Goal: Task Accomplishment & Management: Use online tool/utility

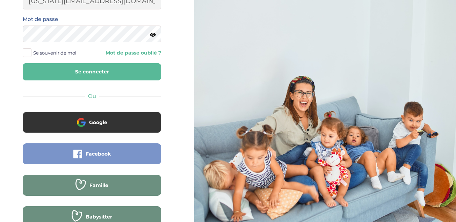
scroll to position [84, 0]
click at [97, 155] on span "Facebook" at bounding box center [98, 153] width 25 height 7
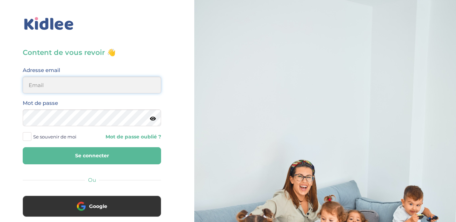
type input "michigan_3@hotmail.fr"
click at [152, 119] on icon at bounding box center [153, 118] width 6 height 5
click at [95, 159] on button "Se connecter" at bounding box center [92, 155] width 138 height 17
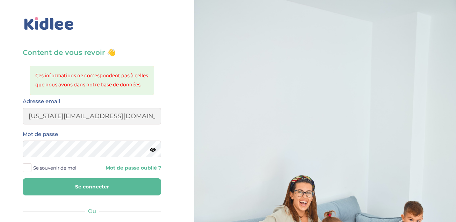
click at [153, 150] on icon at bounding box center [153, 149] width 6 height 5
click at [181, 168] on div "Content de vous revoir 👋 Ces informations ne correspondent pas à celles que nou…" at bounding box center [92, 182] width 194 height 365
click at [26, 166] on span at bounding box center [27, 167] width 9 height 9
click at [0, 0] on input "Se souvenir de moi" at bounding box center [0, 0] width 0 height 0
click at [66, 181] on button "Se connecter" at bounding box center [92, 186] width 138 height 17
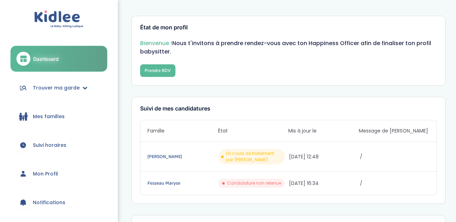
click at [57, 87] on span "Trouver ma garde" at bounding box center [56, 87] width 47 height 7
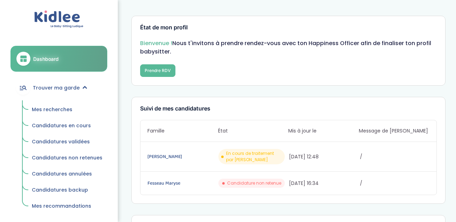
click at [48, 110] on span "Mes recherches" at bounding box center [52, 109] width 41 height 7
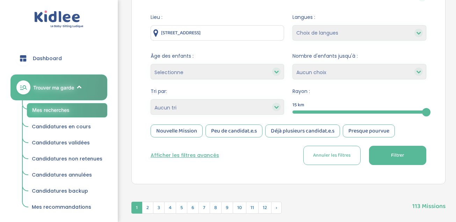
scroll to position [98, 0]
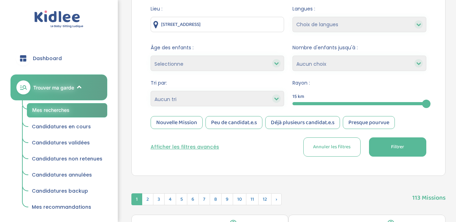
click at [364, 103] on div at bounding box center [360, 103] width 134 height 3
click at [301, 102] on div at bounding box center [337, 103] width 89 height 3
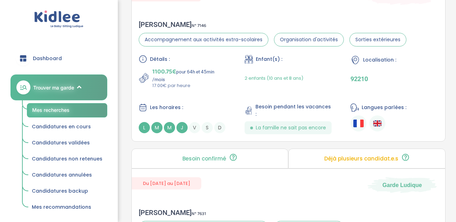
scroll to position [914, 0]
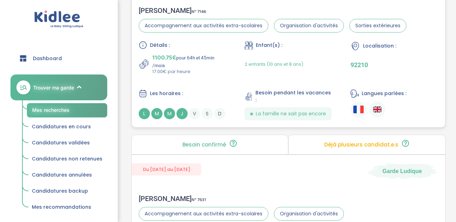
click at [166, 63] on span "1100.75€" at bounding box center [164, 58] width 24 height 10
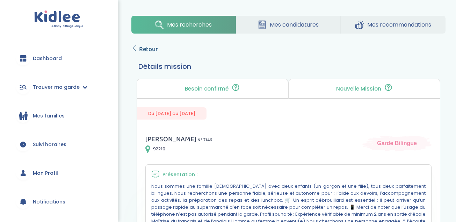
click at [145, 46] on span "Retour" at bounding box center [148, 49] width 19 height 10
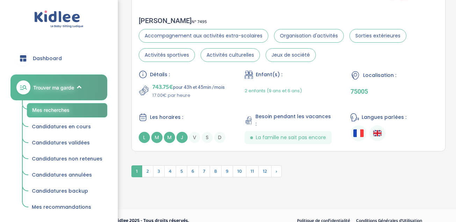
scroll to position [2037, 0]
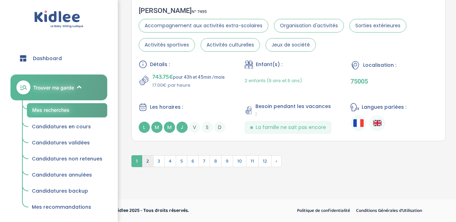
click at [146, 163] on span "2" at bounding box center [148, 161] width 12 height 12
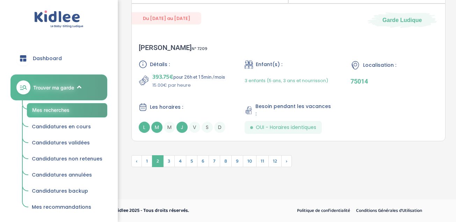
scroll to position [1969, 0]
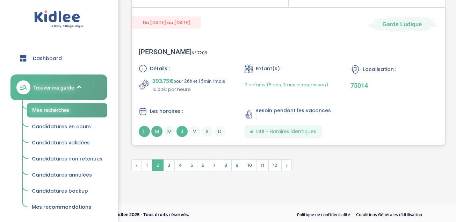
drag, startPoint x: 425, startPoint y: 150, endPoint x: 411, endPoint y: 129, distance: 25.4
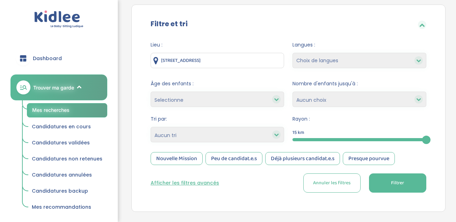
scroll to position [0, 0]
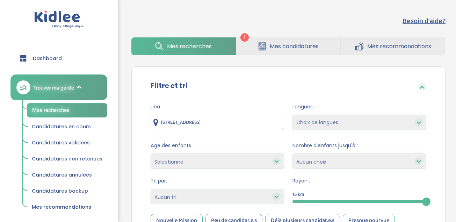
click at [295, 201] on div at bounding box center [360, 201] width 134 height 3
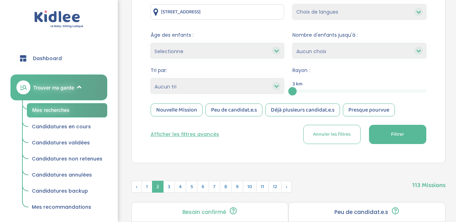
scroll to position [112, 0]
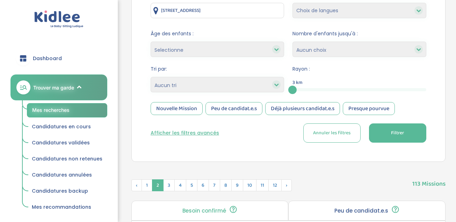
click at [392, 130] on span "Filtrer" at bounding box center [397, 132] width 13 height 7
click at [278, 87] on div at bounding box center [276, 84] width 8 height 8
click at [275, 84] on icon at bounding box center [276, 84] width 5 height 5
click at [278, 50] on icon at bounding box center [276, 49] width 5 height 5
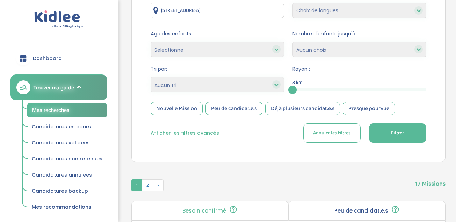
click at [216, 84] on select "Heures par semaine (croissant) Heures par semaine (décroissant) Date de démarra…" at bounding box center [218, 84] width 134 height 15
select select "salary_desc"
click at [151, 77] on select "Heures par semaine (croissant) Heures par semaine (décroissant) Date de démarra…" at bounding box center [218, 84] width 134 height 15
click at [403, 136] on span "Filtrer" at bounding box center [397, 132] width 13 height 7
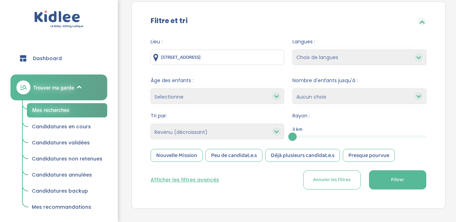
scroll to position [28, 0]
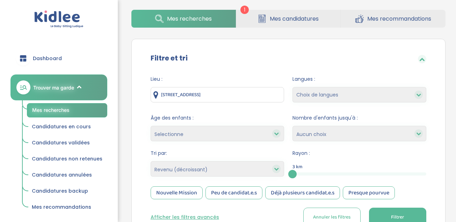
click at [184, 95] on input "80 Rue Doudeauville, Paris, France" at bounding box center [218, 94] width 134 height 15
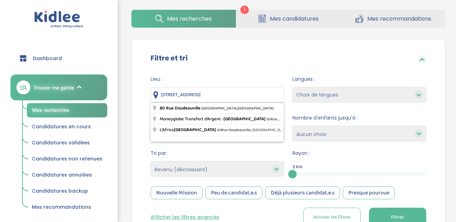
click at [205, 95] on input "80 Rue Doudeauville, Paris, France" at bounding box center [218, 94] width 134 height 15
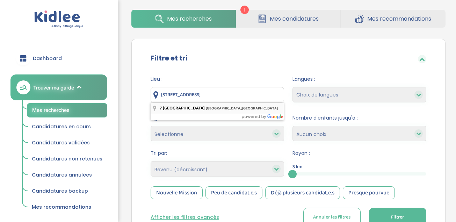
type input "7 Rue de Rocroy, Paris, France"
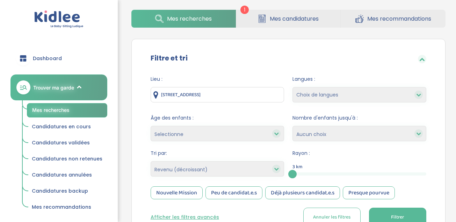
click at [396, 215] on span "Filtrer" at bounding box center [397, 217] width 13 height 7
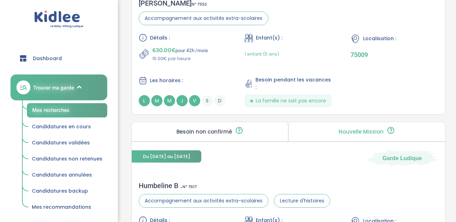
scroll to position [559, 0]
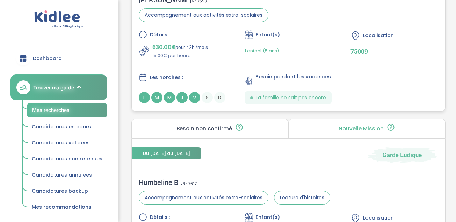
click at [182, 22] on span "Accompagnement aux activités extra-scolaires" at bounding box center [204, 15] width 130 height 14
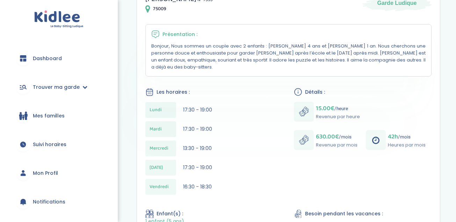
scroll to position [154, 0]
